Goal: Transaction & Acquisition: Purchase product/service

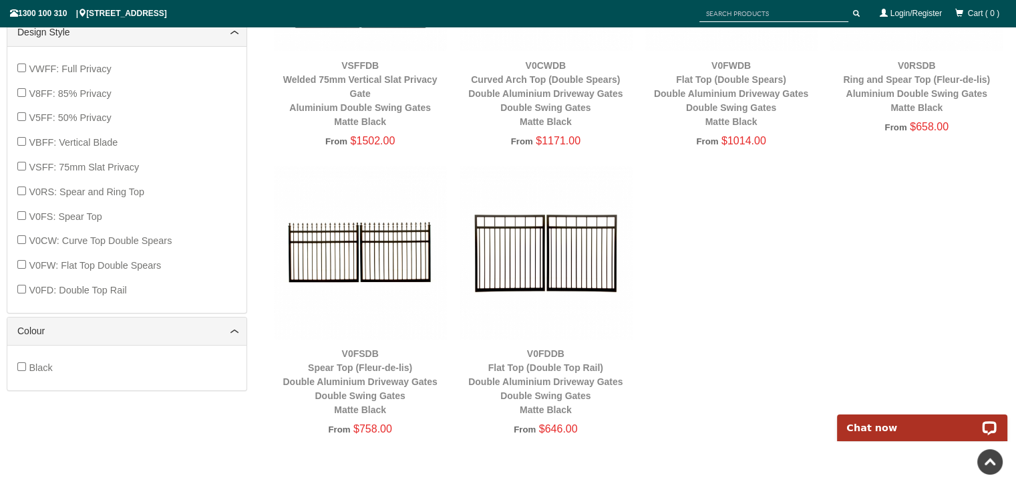
scroll to position [768, 0]
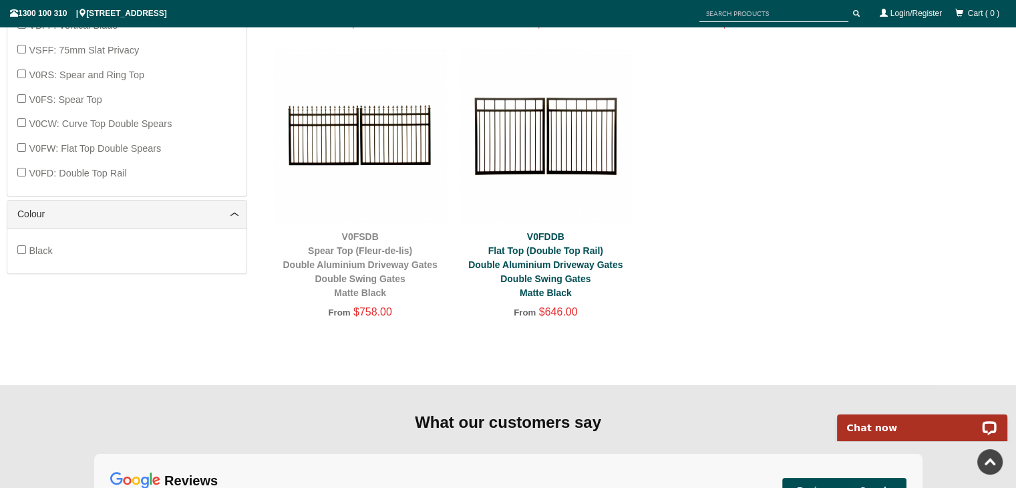
click at [547, 269] on link "V0FDDB Flat Top (Double Top Rail) Double Aluminium Driveway Gates Double Swing …" at bounding box center [545, 264] width 154 height 67
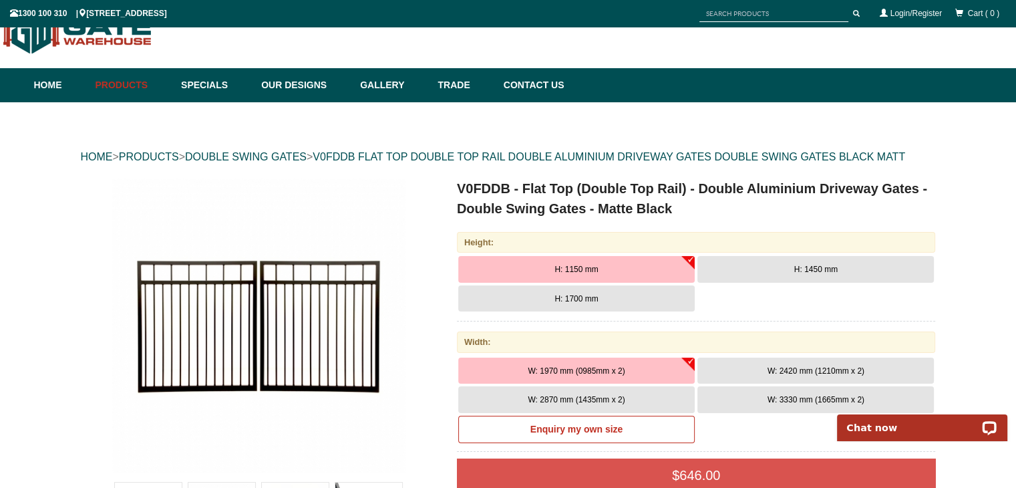
click at [828, 269] on span "H: 1450 mm" at bounding box center [815, 269] width 43 height 9
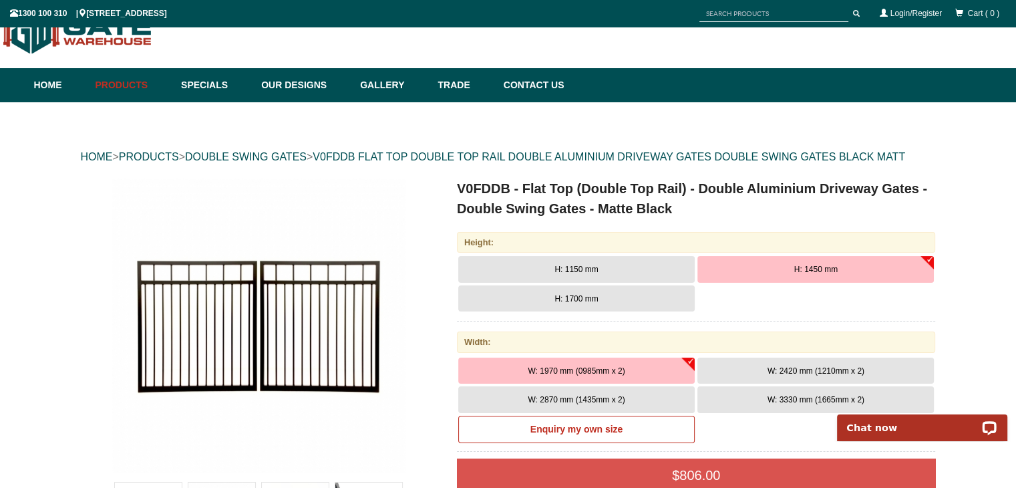
click at [607, 398] on span "W: 2870 mm (1435mm x 2)" at bounding box center [576, 399] width 97 height 9
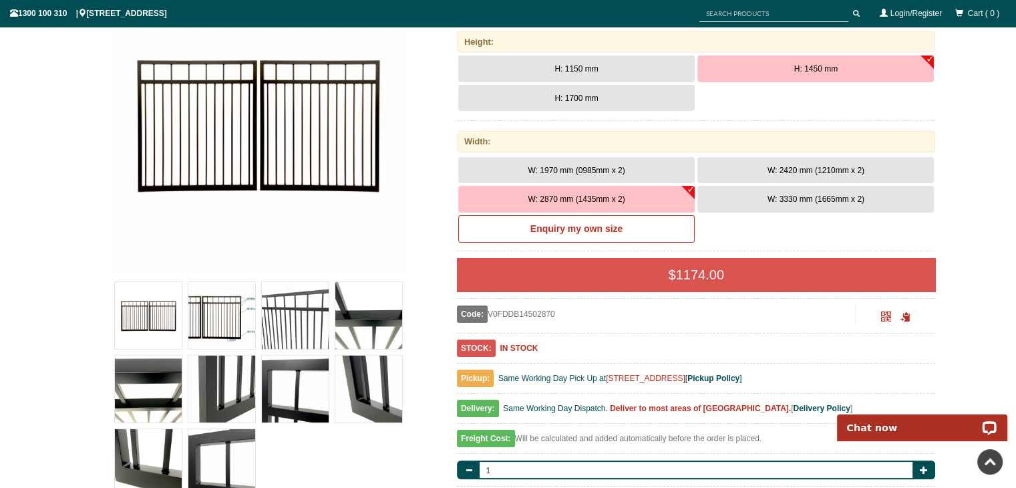
scroll to position [100, 0]
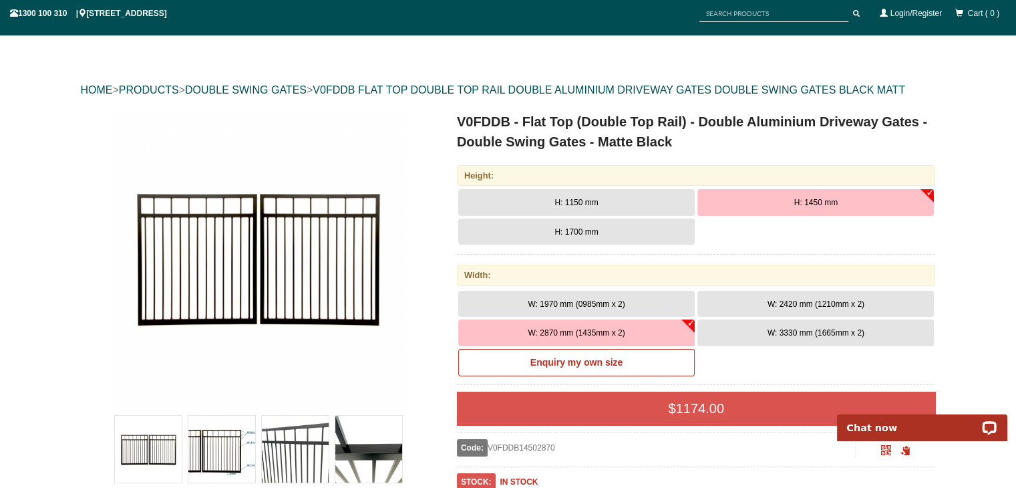
click at [825, 335] on span "W: 3330 mm (1665mm x 2)" at bounding box center [816, 332] width 97 height 9
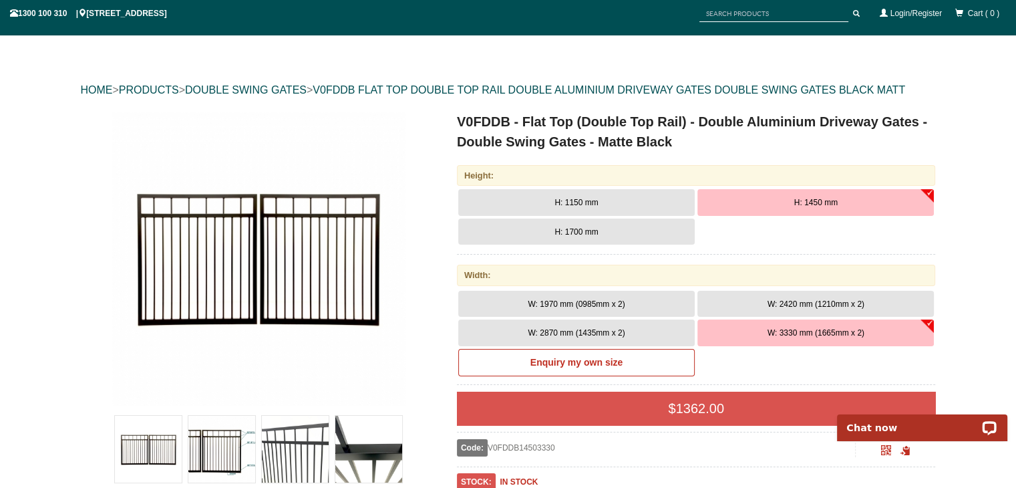
drag, startPoint x: 599, startPoint y: 329, endPoint x: 611, endPoint y: 331, distance: 12.3
click at [599, 329] on span "W: 2870 mm (1435mm x 2)" at bounding box center [576, 332] width 97 height 9
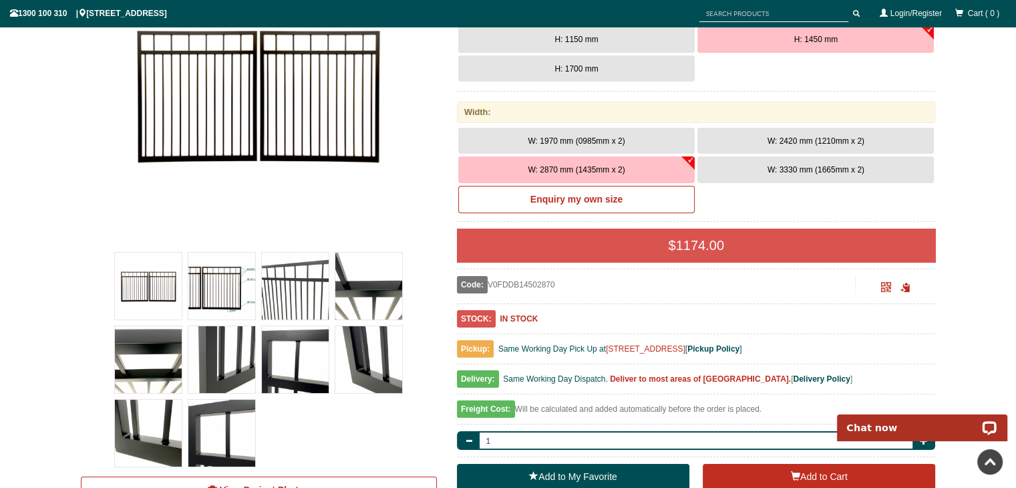
scroll to position [67, 0]
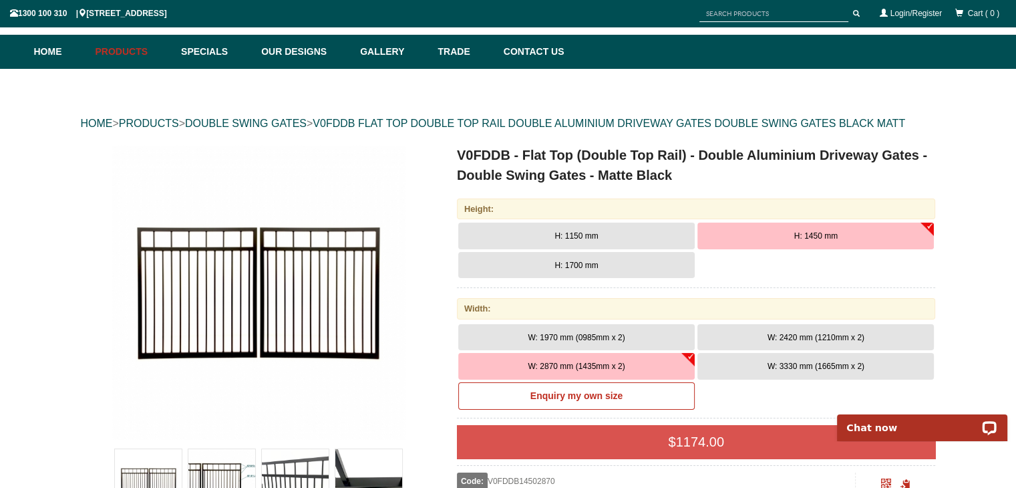
click at [842, 233] on button "H: 1450 mm" at bounding box center [815, 235] width 237 height 27
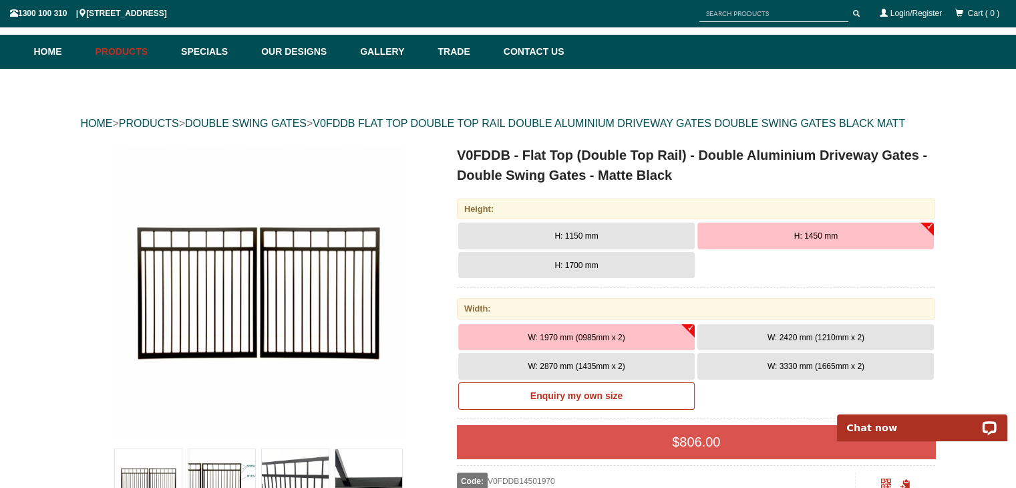
click at [569, 257] on button "H: 1700 mm" at bounding box center [576, 265] width 237 height 27
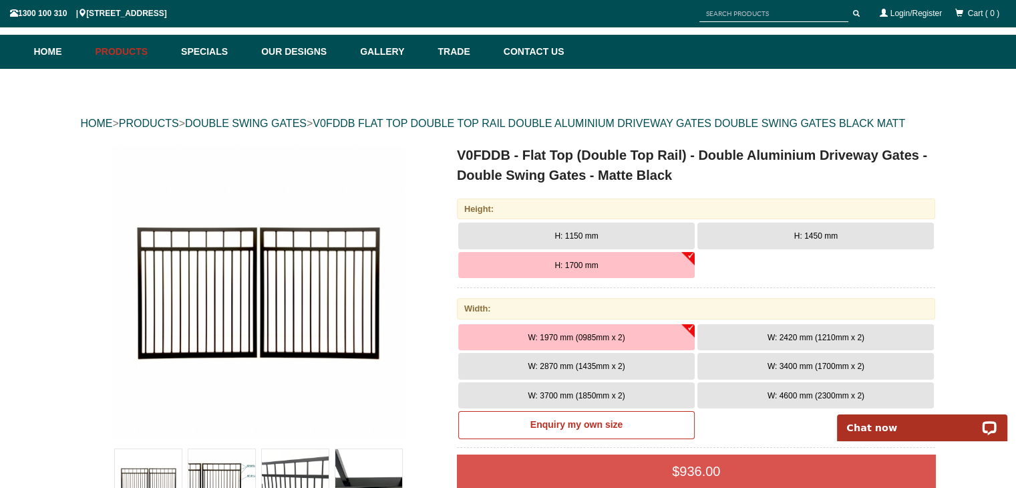
scroll to position [267, 0]
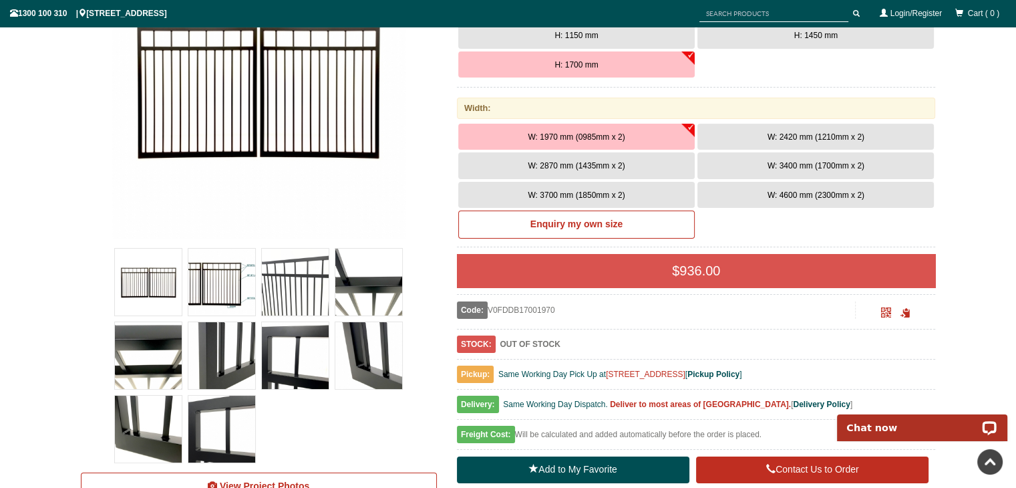
click at [615, 165] on span "W: 2870 mm (1435mm x 2)" at bounding box center [576, 165] width 97 height 9
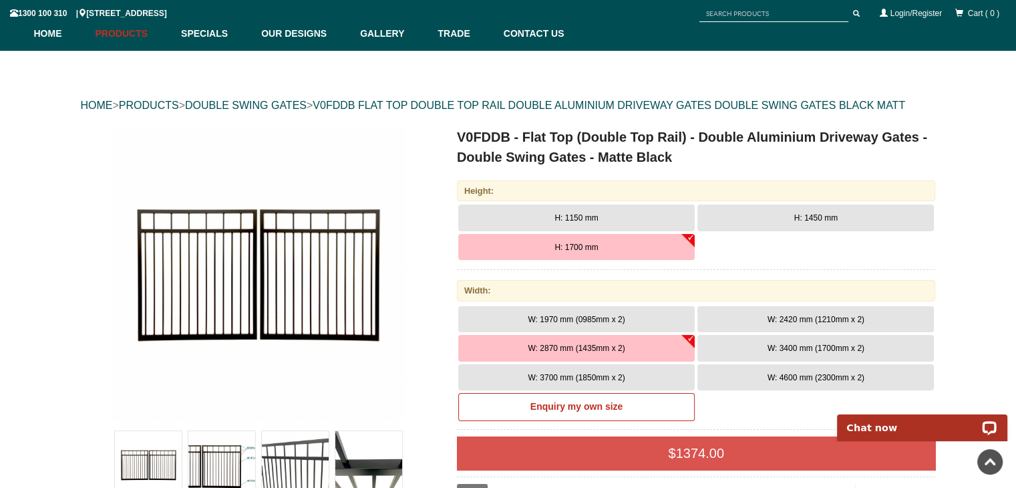
scroll to position [67, 0]
